Goal: Transaction & Acquisition: Obtain resource

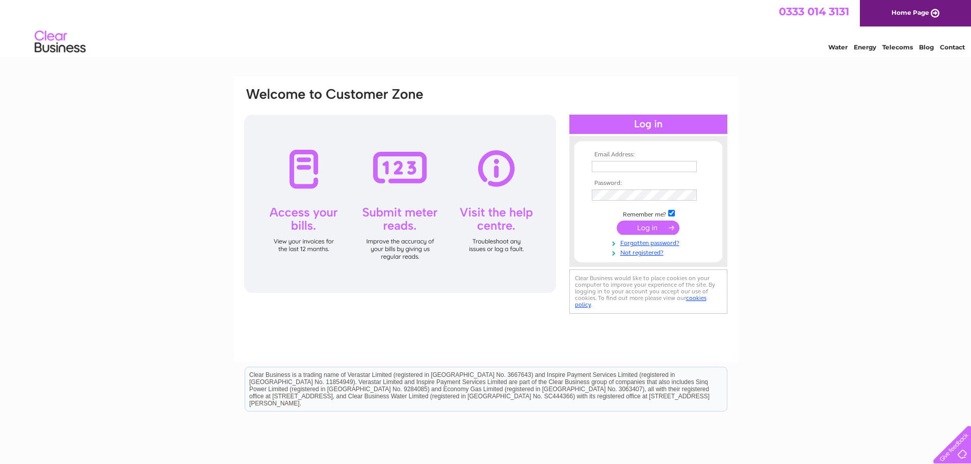
type input "Finance@garvaldedinburgh.org.uk"
click at [643, 230] on input "submit" at bounding box center [648, 228] width 63 height 14
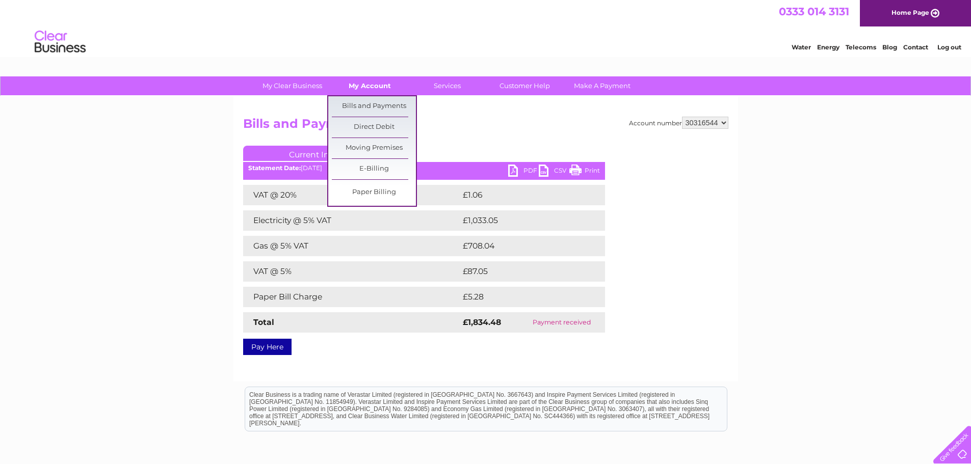
click at [384, 87] on link "My Account" at bounding box center [370, 85] width 84 height 19
click at [385, 105] on link "Bills and Payments" at bounding box center [374, 106] width 84 height 20
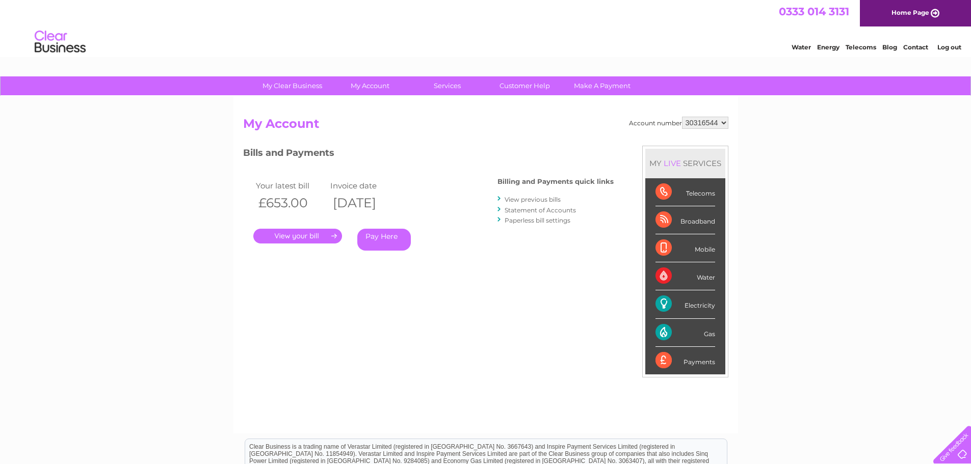
click at [299, 238] on link "." at bounding box center [297, 236] width 89 height 15
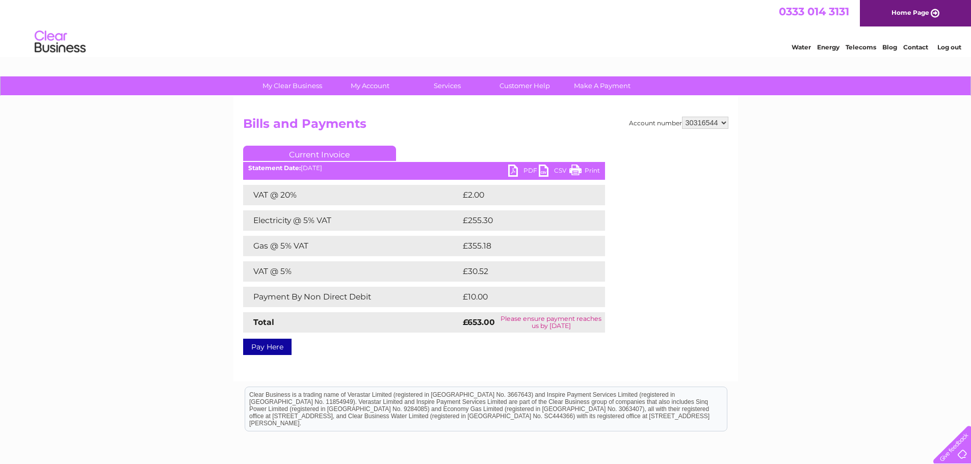
click at [517, 168] on link "PDF" at bounding box center [523, 172] width 31 height 15
